Goal: Find specific page/section: Find specific page/section

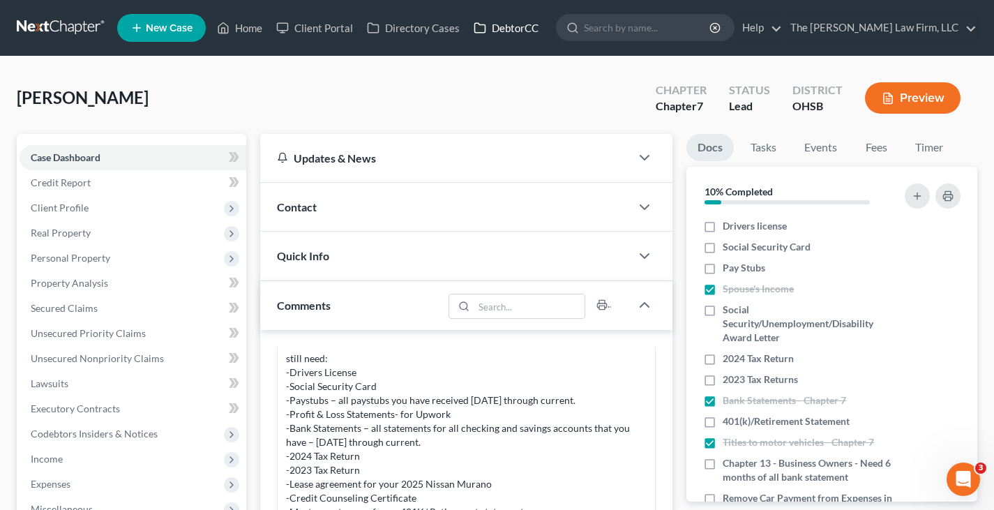
click at [522, 30] on link "DebtorCC" at bounding box center [506, 27] width 79 height 25
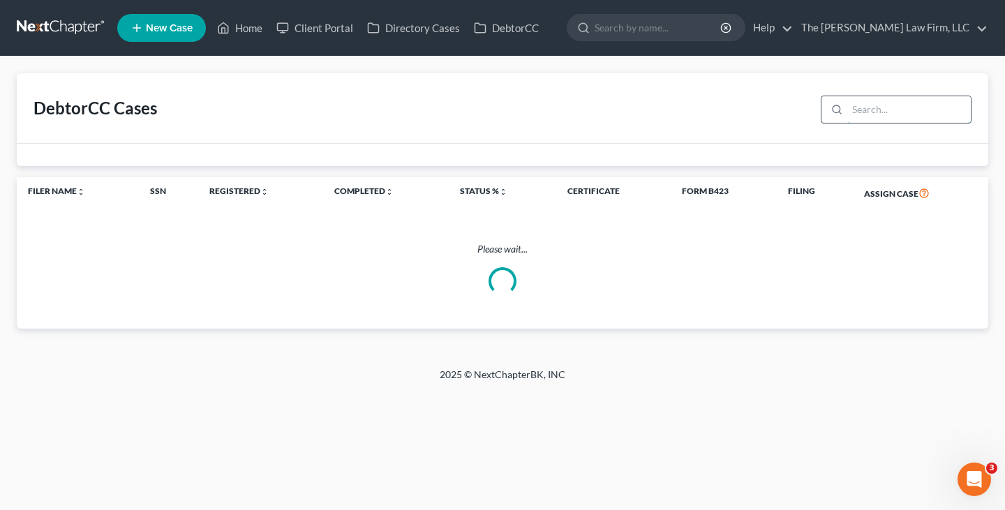
click at [880, 111] on input "search" at bounding box center [908, 109] width 123 height 27
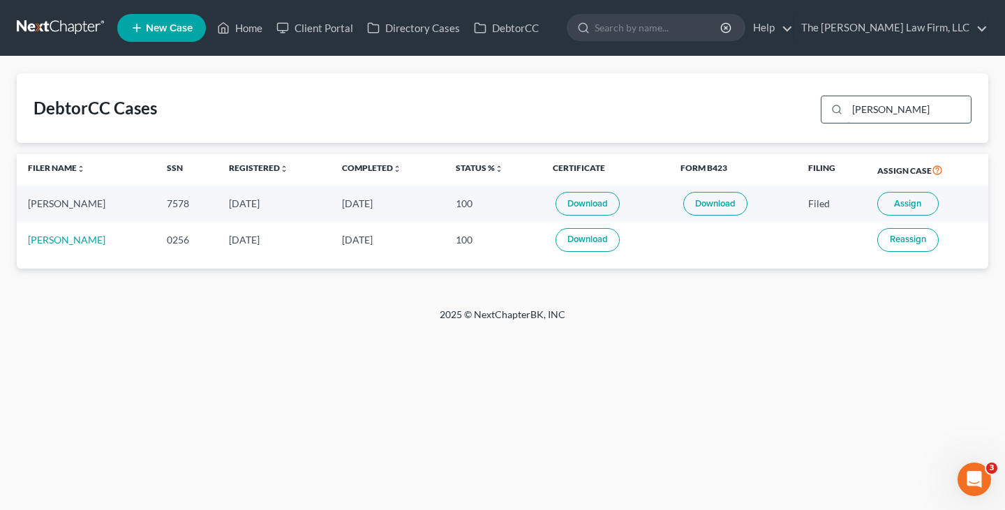
drag, startPoint x: 892, startPoint y: 110, endPoint x: 851, endPoint y: 109, distance: 40.5
click at [851, 109] on input "[PERSON_NAME]" at bounding box center [908, 109] width 123 height 27
type input "[PERSON_NAME]"
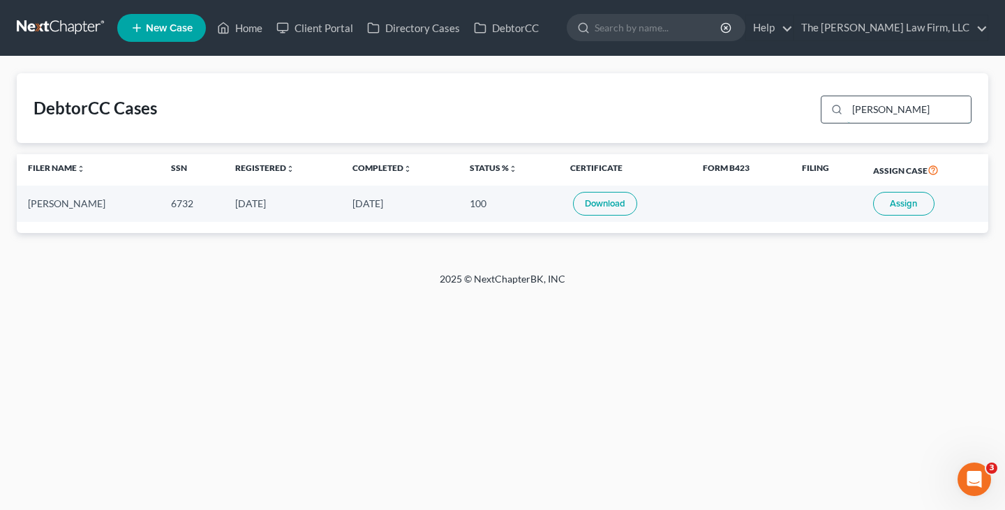
drag, startPoint x: 887, startPoint y: 111, endPoint x: 855, endPoint y: 110, distance: 32.1
click at [855, 110] on input "[PERSON_NAME]" at bounding box center [908, 109] width 123 height 27
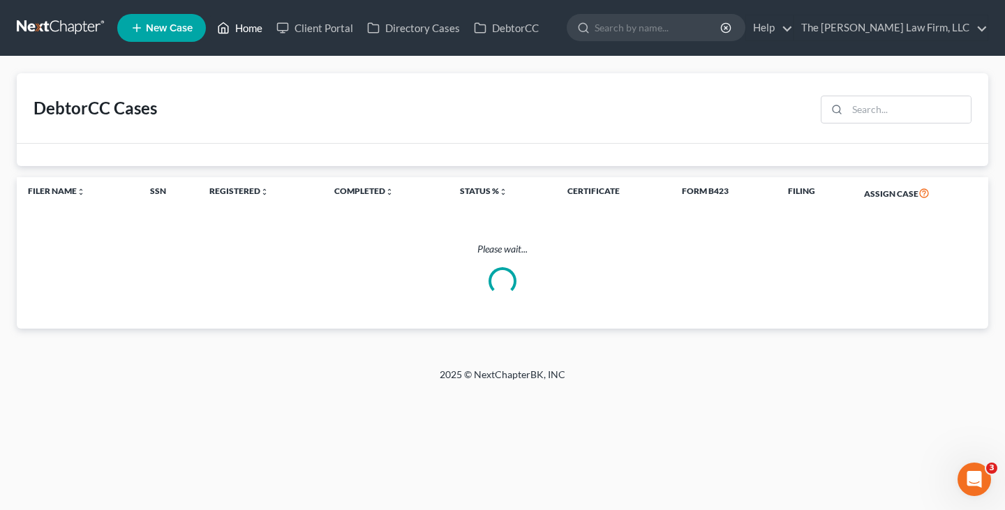
click at [254, 31] on link "Home" at bounding box center [239, 27] width 59 height 25
